Goal: Information Seeking & Learning: Check status

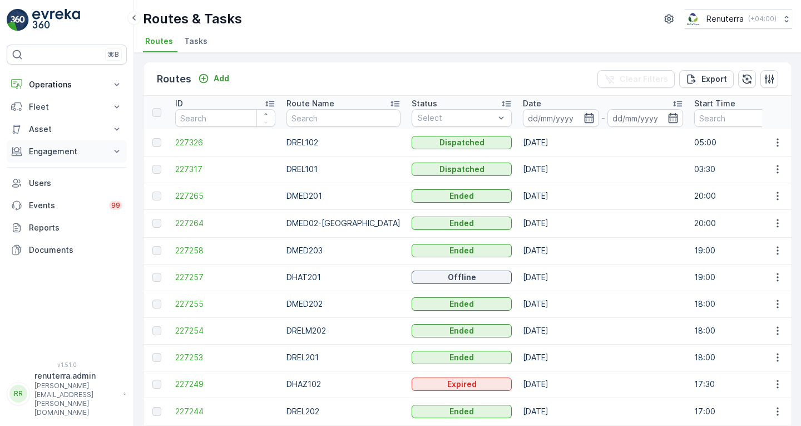
click at [58, 147] on p "Engagement" at bounding box center [67, 151] width 76 height 11
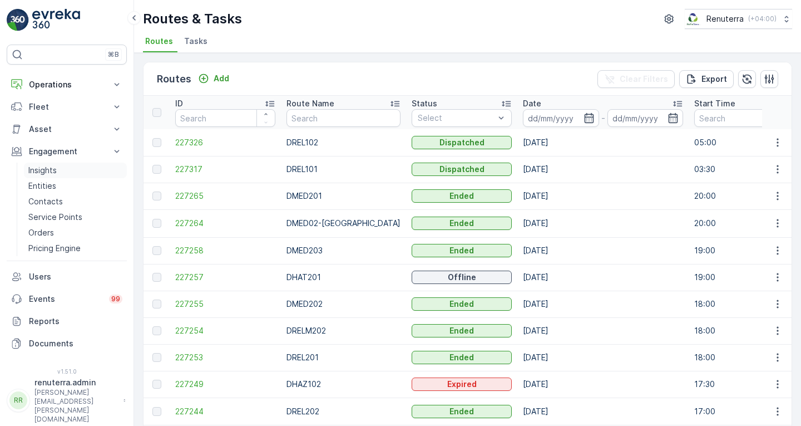
click at [56, 174] on p "Insights" at bounding box center [42, 170] width 28 height 11
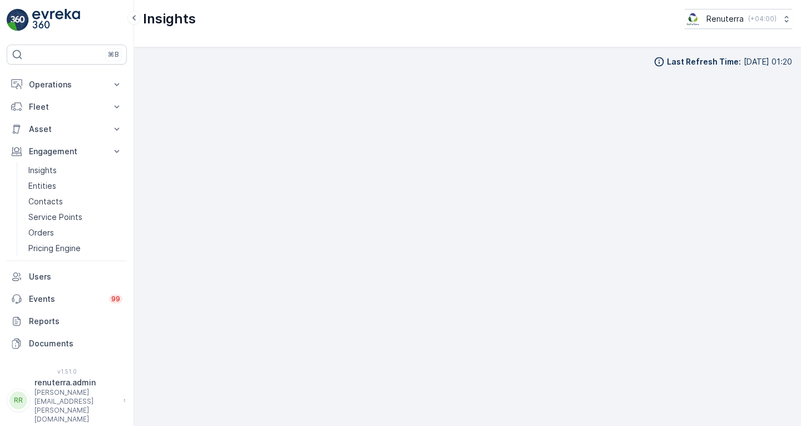
click at [570, 23] on div "Insights Renuterra ( +04:00 )" at bounding box center [467, 19] width 649 height 20
click at [796, 333] on div "Last Refresh Time : [DATE] 01:20" at bounding box center [467, 236] width 667 height 378
click at [567, 20] on div "Insights Renuterra ( +04:00 )" at bounding box center [467, 19] width 649 height 20
click at [796, 392] on div "Last Refresh Time : [DATE] 01:20" at bounding box center [467, 236] width 667 height 378
click at [792, 297] on div "Last Refresh Time : [DATE] 01:20" at bounding box center [467, 236] width 667 height 378
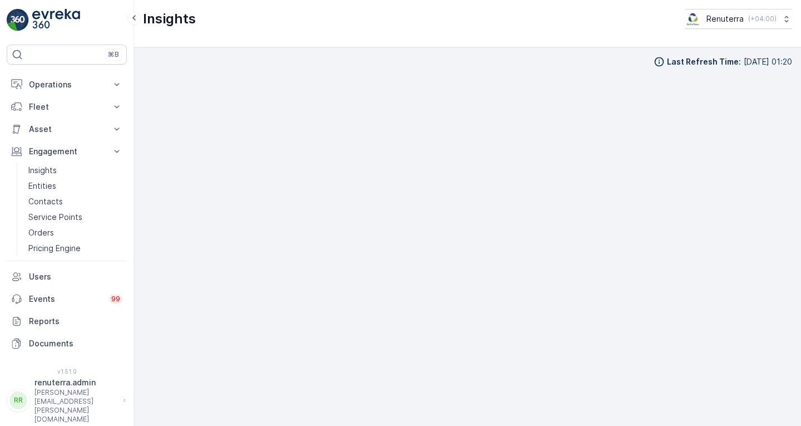
click at [801, 289] on div "Last Refresh Time : [DATE] 01:20" at bounding box center [467, 236] width 667 height 378
click at [487, 34] on div "Insights Renuterra ( +04:00 )" at bounding box center [467, 23] width 667 height 47
click at [559, 68] on div "Last Refresh Time : [DATE] 01:20" at bounding box center [467, 236] width 649 height 361
